Goal: Find specific page/section: Find specific page/section

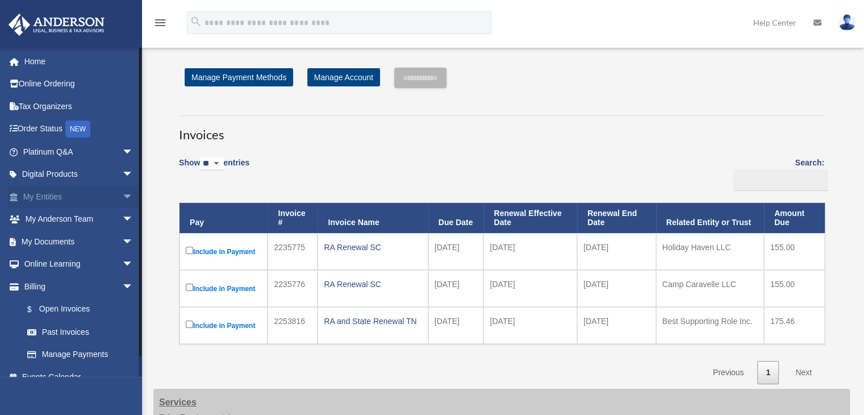
click at [122, 194] on span "arrow_drop_down" at bounding box center [133, 196] width 23 height 23
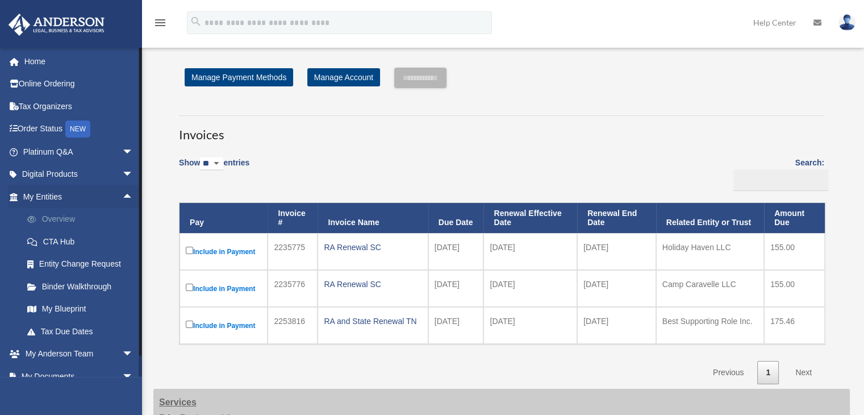
click at [64, 219] on link "Overview" at bounding box center [83, 219] width 135 height 23
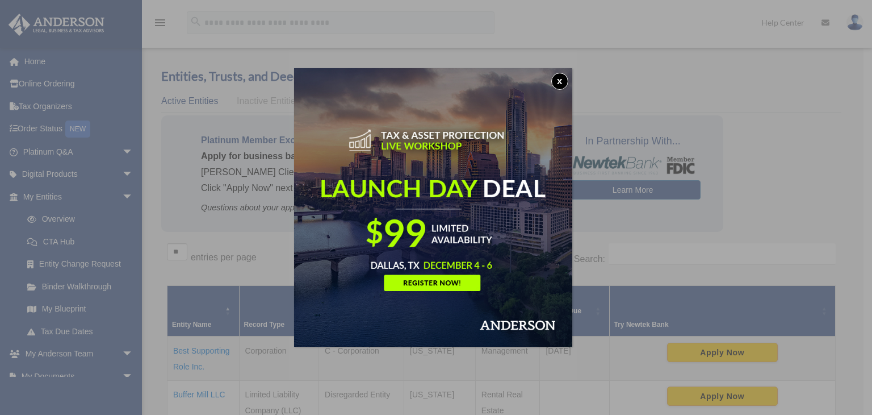
click at [566, 83] on button "x" at bounding box center [559, 81] width 17 height 17
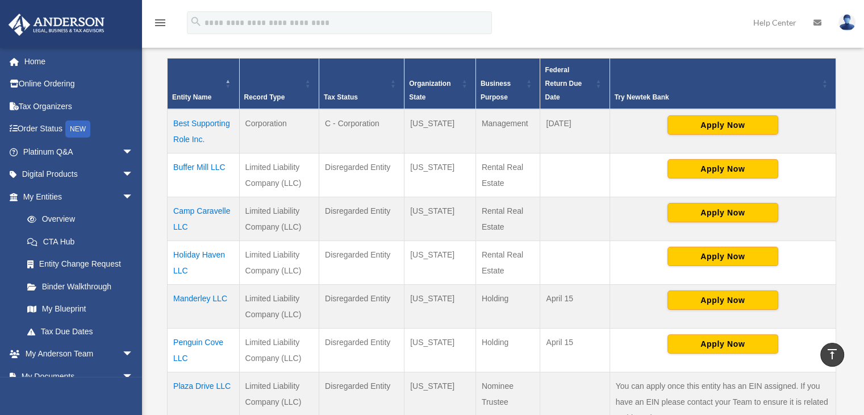
scroll to position [284, 0]
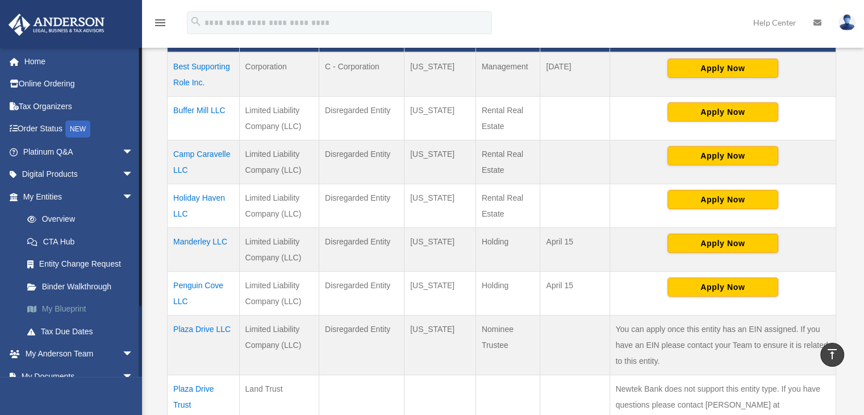
click at [61, 304] on link "My Blueprint" at bounding box center [83, 309] width 135 height 23
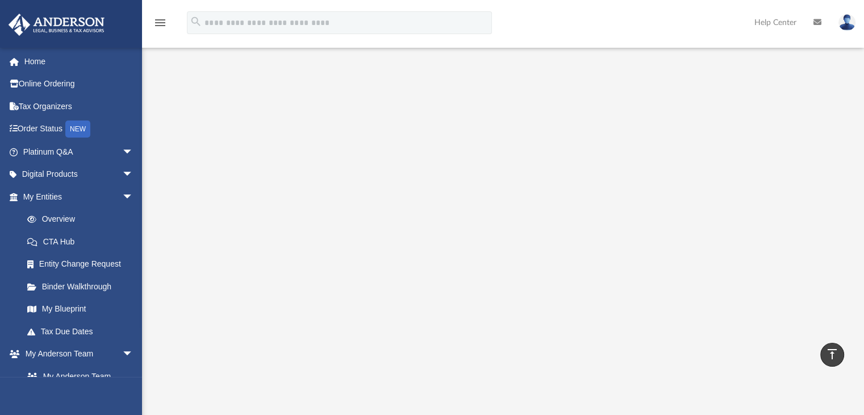
scroll to position [57, 0]
